Goal: Check status: Check status

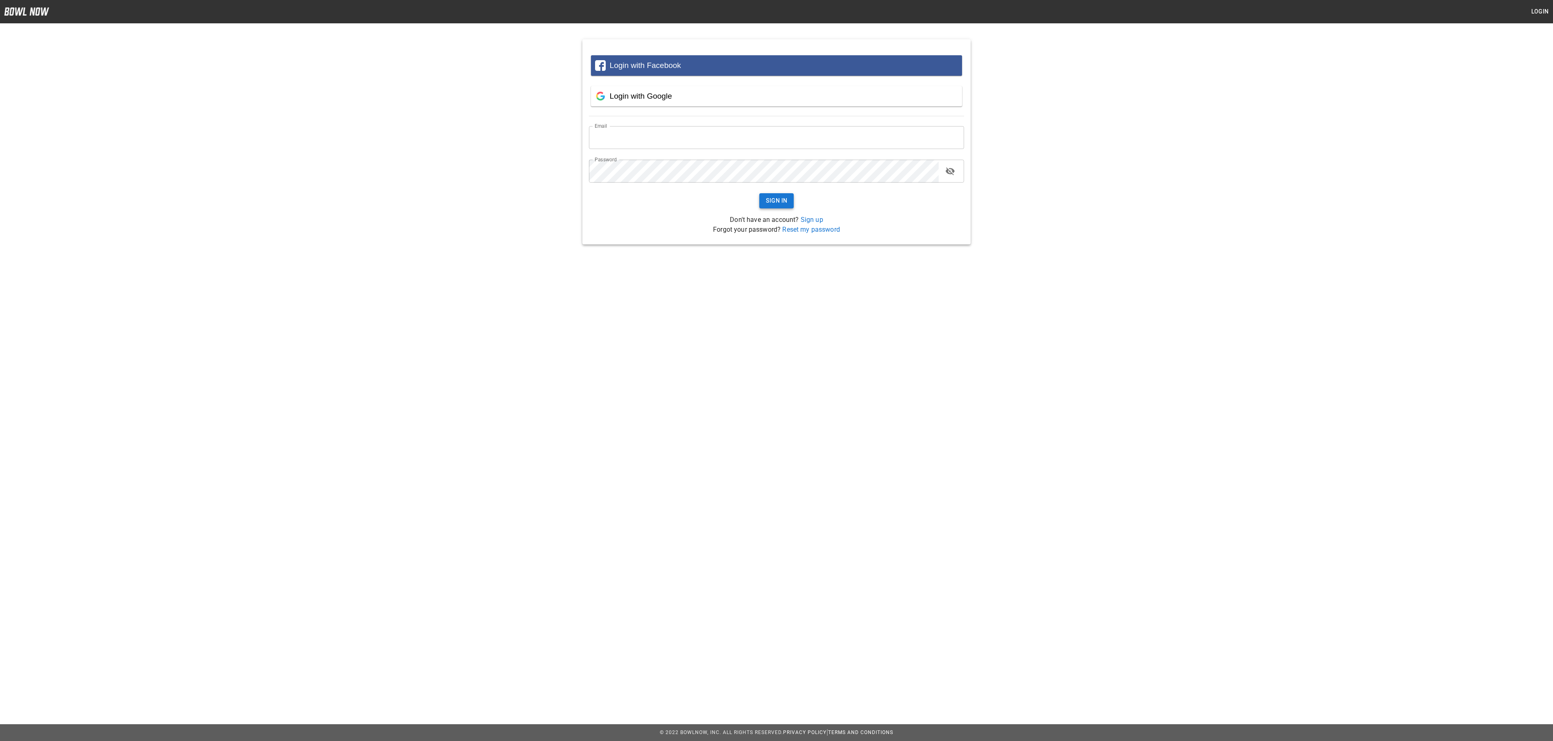
type input "**********"
click at [767, 201] on button "Sign In" at bounding box center [776, 200] width 35 height 15
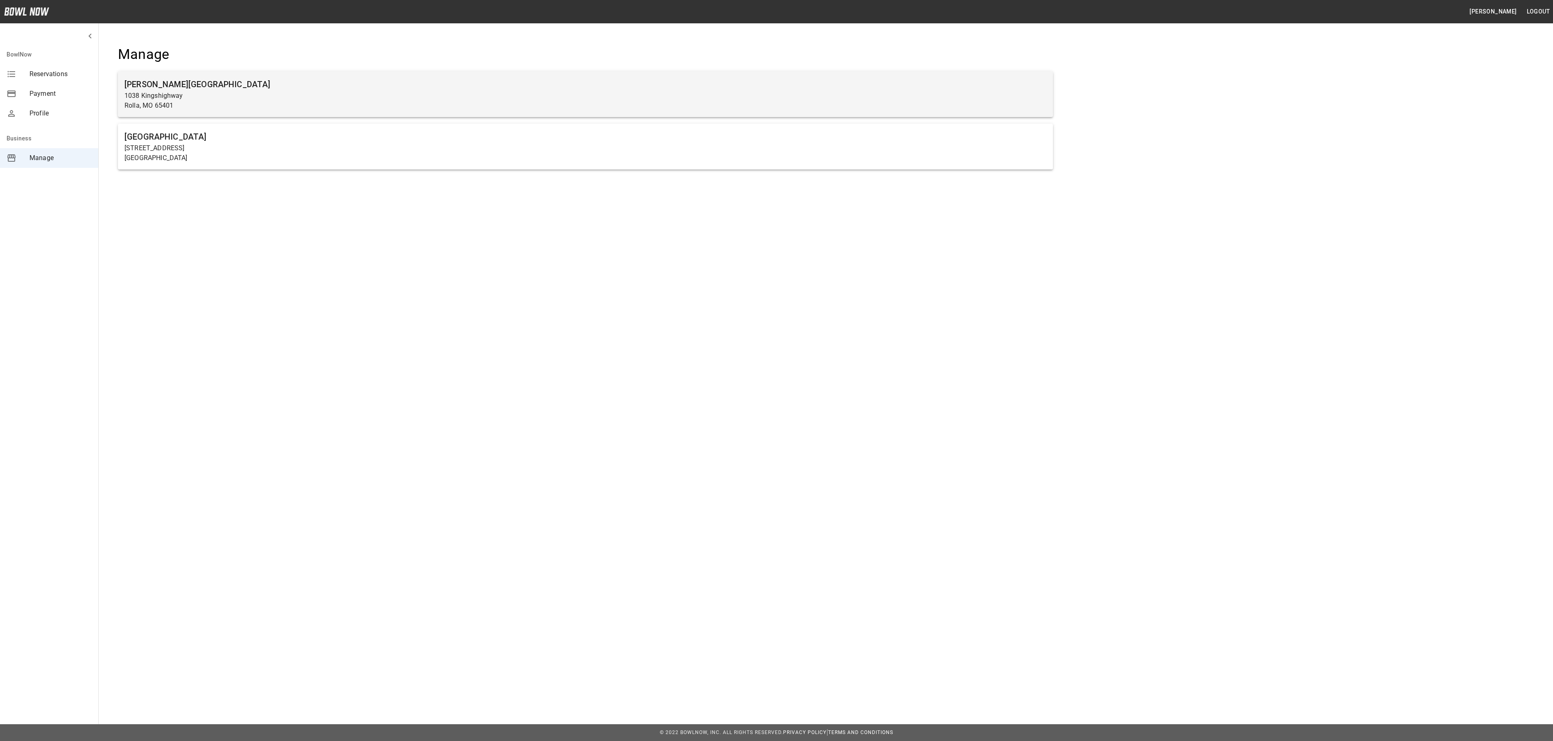
click at [419, 87] on h6 "[PERSON_NAME][GEOGRAPHIC_DATA]" at bounding box center [586, 84] width 922 height 13
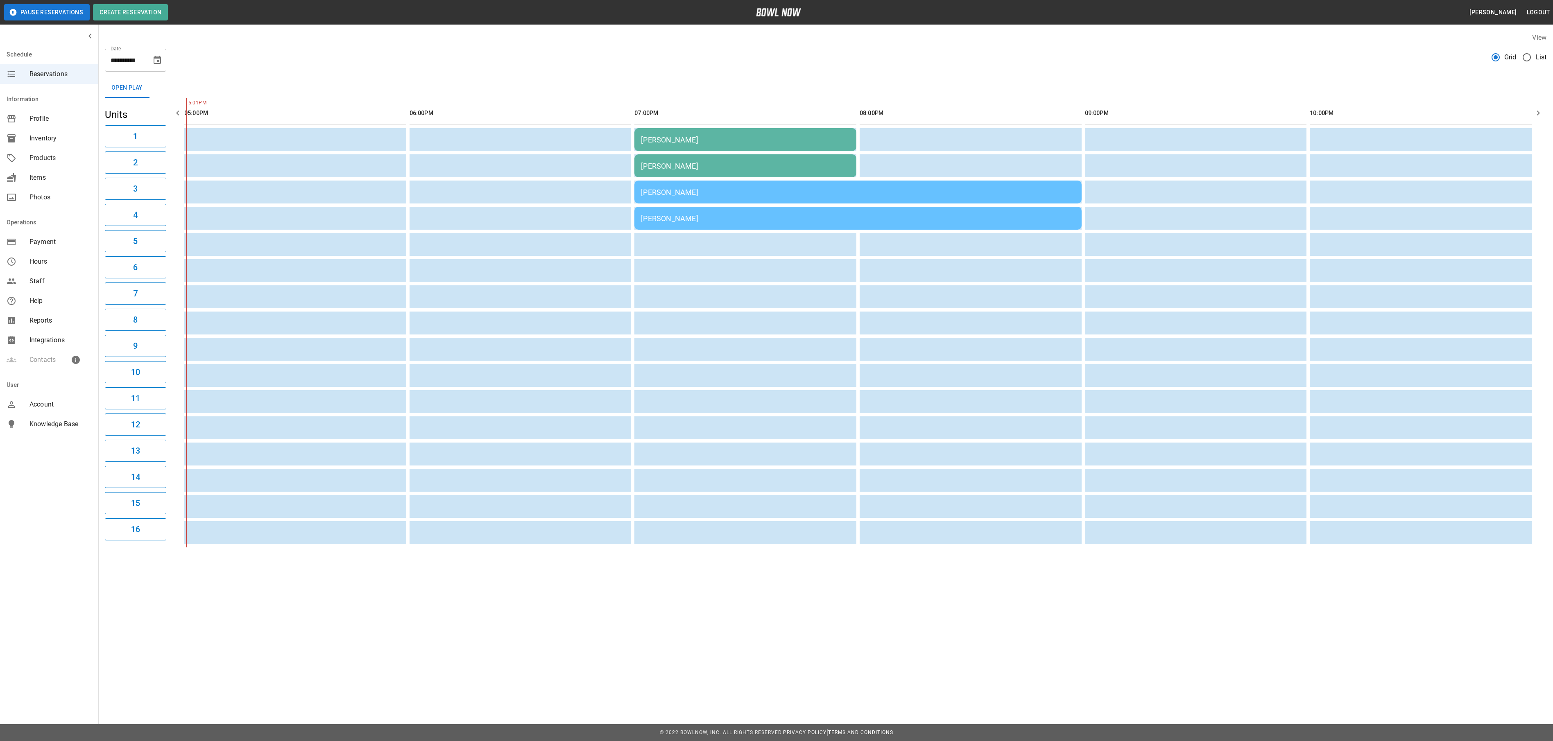
click at [763, 132] on td "[PERSON_NAME]" at bounding box center [745, 139] width 222 height 23
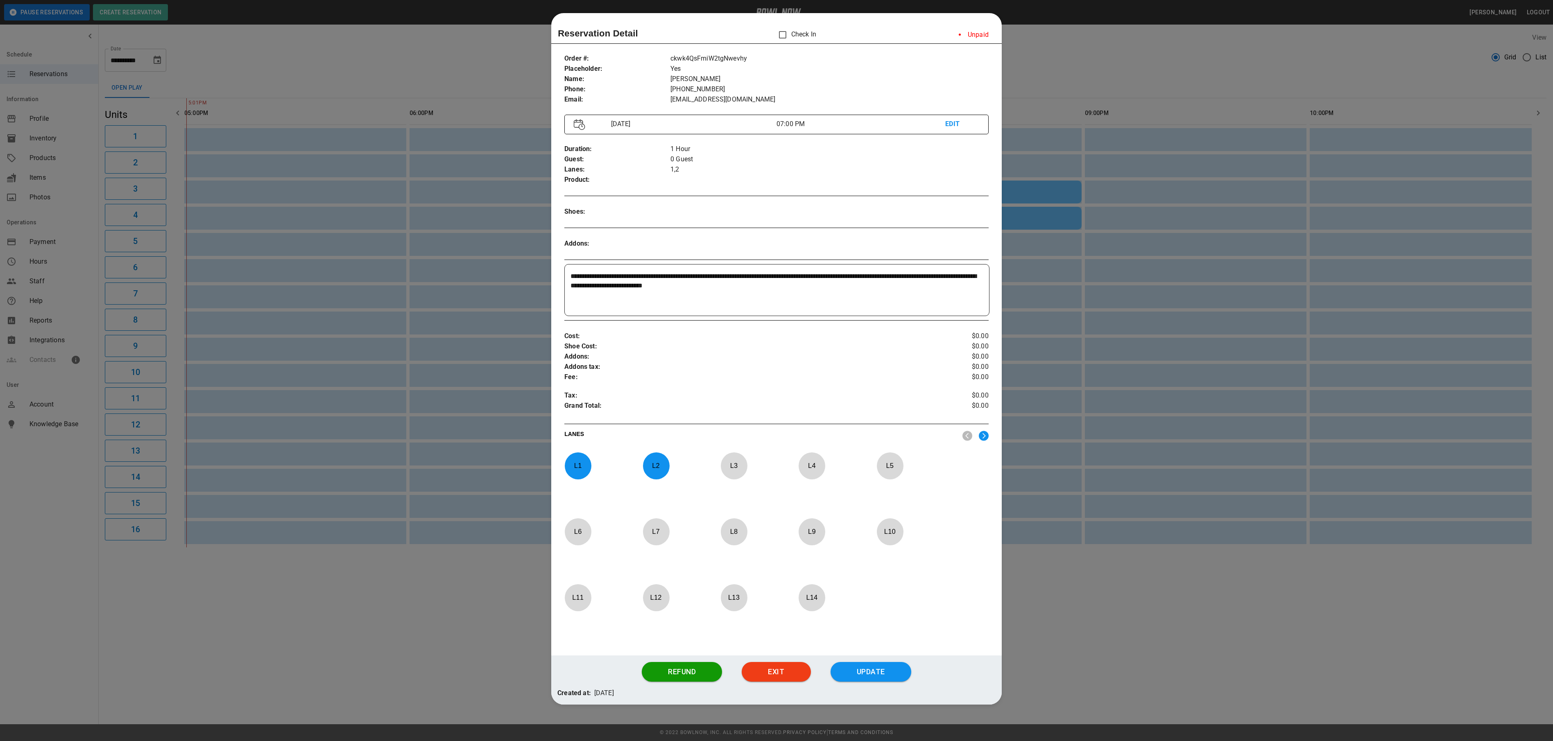
click at [1162, 53] on div at bounding box center [776, 370] width 1553 height 741
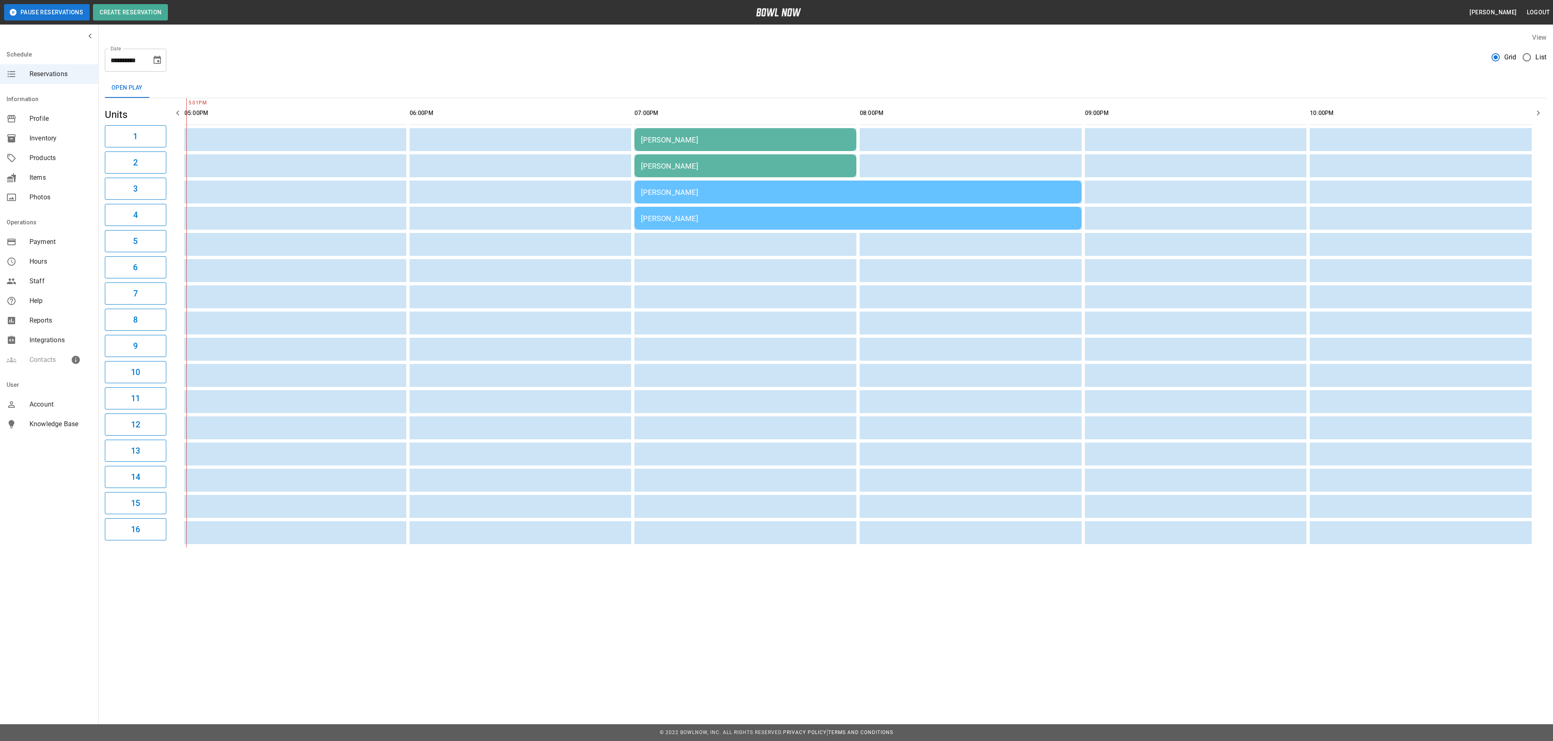
click at [709, 194] on div "[PERSON_NAME]" at bounding box center [858, 192] width 434 height 9
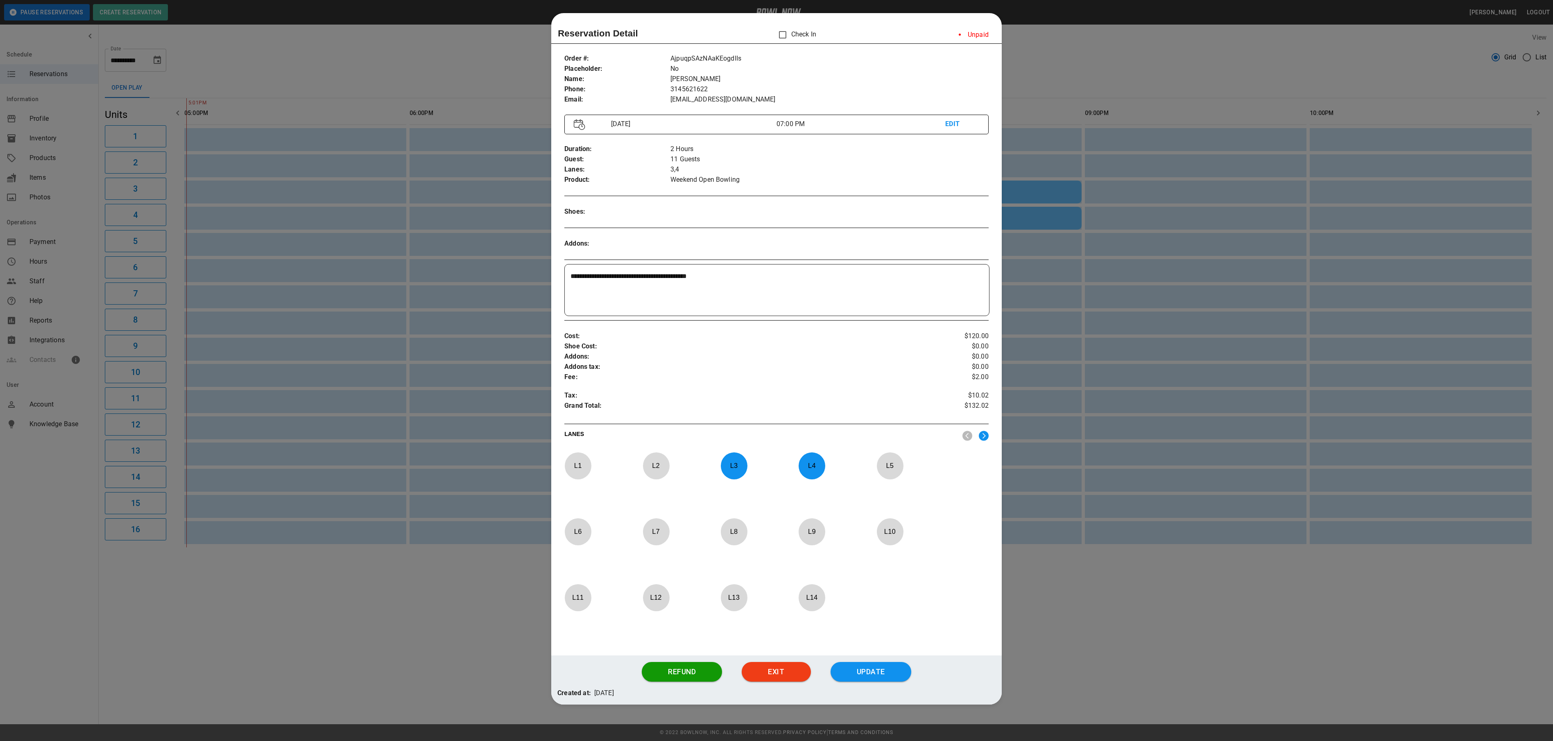
click at [1145, 599] on div at bounding box center [776, 370] width 1553 height 741
